Goal: Check status: Check status

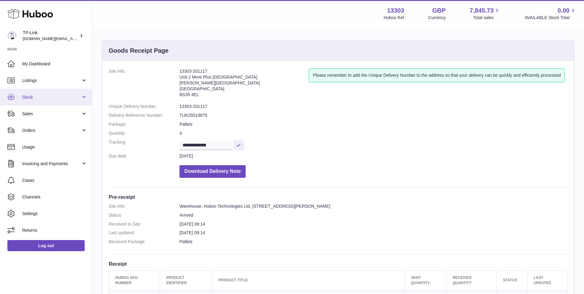
drag, startPoint x: 42, startPoint y: 91, endPoint x: 43, endPoint y: 103, distance: 12.7
click at [42, 91] on link "Stock" at bounding box center [46, 97] width 92 height 17
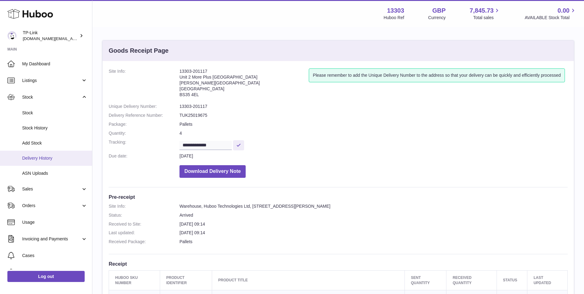
click at [60, 159] on span "Delivery History" at bounding box center [54, 158] width 65 height 6
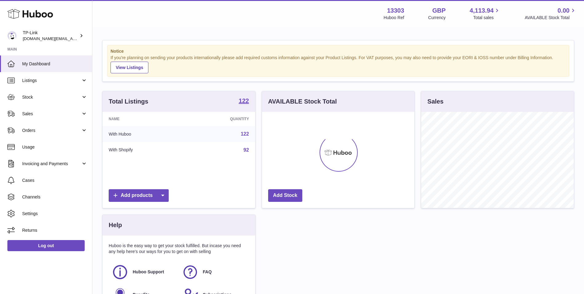
scroll to position [96, 152]
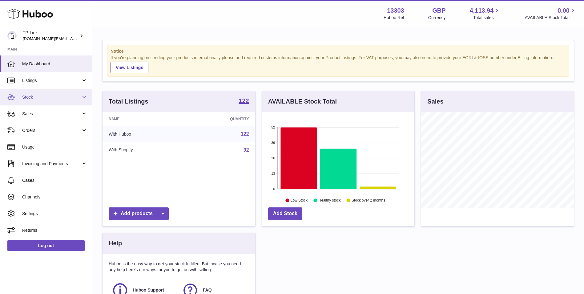
click at [56, 100] on link "Stock" at bounding box center [46, 97] width 92 height 17
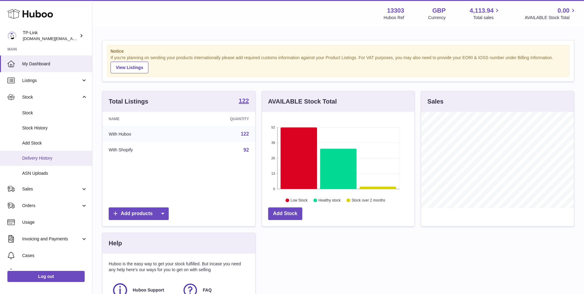
click at [42, 159] on span "Delivery History" at bounding box center [54, 158] width 65 height 6
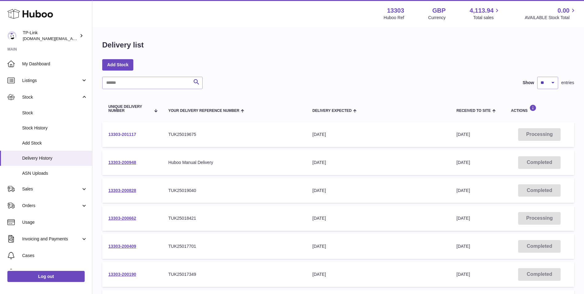
click at [126, 135] on link "13303-201117" at bounding box center [122, 134] width 28 height 5
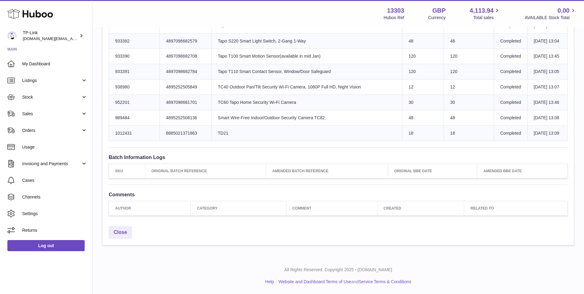
scroll to position [858, 0]
drag, startPoint x: 116, startPoint y: 123, endPoint x: 562, endPoint y: 166, distance: 448.5
copy table "Lorem IPS Dolors Ametcon Adipiscing Elitsed doeiu Temp Incididu Utlabore Etdolo…"
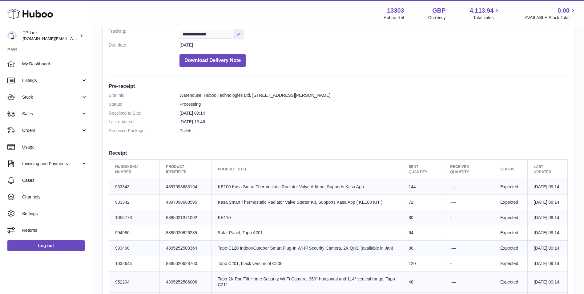
scroll to position [0, 0]
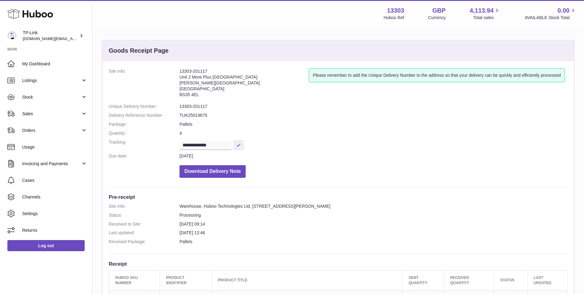
click at [434, 162] on dd "Download Delivery Note" at bounding box center [374, 170] width 388 height 16
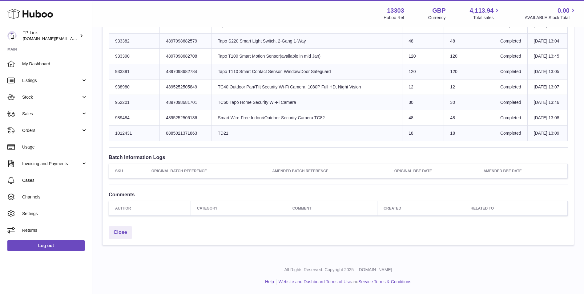
scroll to position [786, 0]
drag, startPoint x: 403, startPoint y: 144, endPoint x: 441, endPoint y: 228, distance: 91.9
drag, startPoint x: 441, startPoint y: 228, endPoint x: 448, endPoint y: 236, distance: 11.2
click at [445, 141] on td "18" at bounding box center [469, 132] width 50 height 15
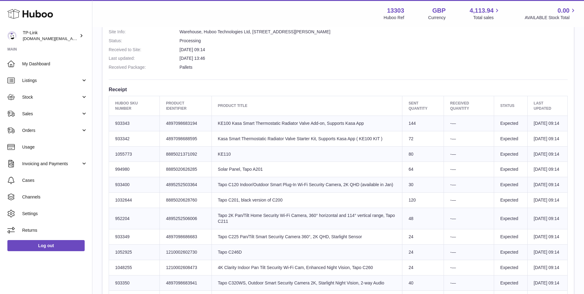
scroll to position [170, 0]
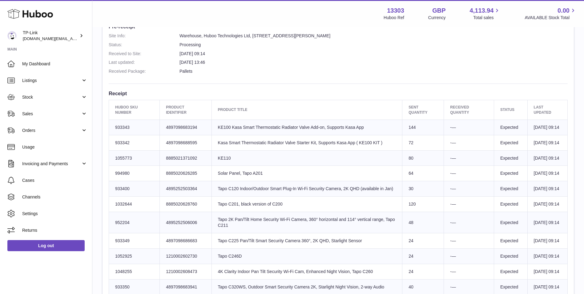
drag, startPoint x: 450, startPoint y: 233, endPoint x: 448, endPoint y: 103, distance: 130.6
click at [297, 94] on h3 "Receipt" at bounding box center [338, 93] width 459 height 7
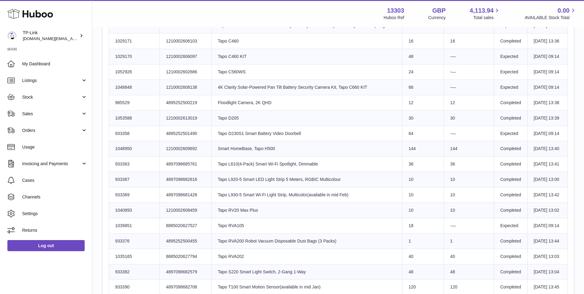
scroll to position [459, 0]
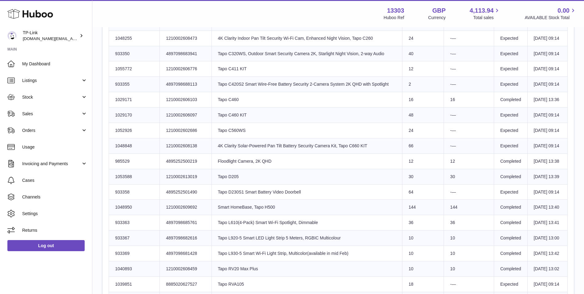
scroll to position [400, 0]
